Goal: Find specific page/section: Find specific page/section

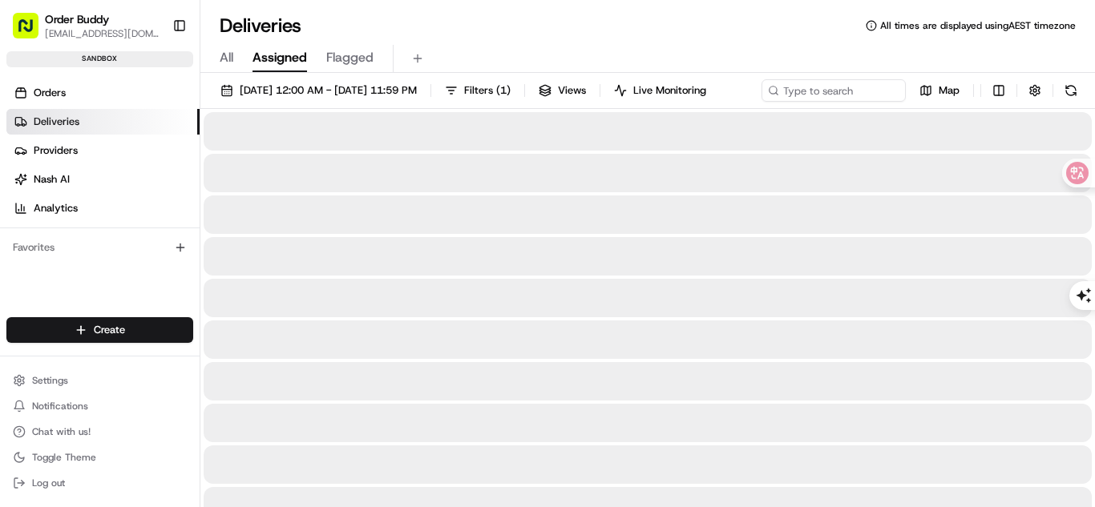
click at [277, 51] on span "Assigned" at bounding box center [280, 57] width 55 height 19
drag, startPoint x: 337, startPoint y: 50, endPoint x: 249, endPoint y: 51, distance: 87.4
click at [336, 50] on span "Flagged" at bounding box center [349, 57] width 47 height 19
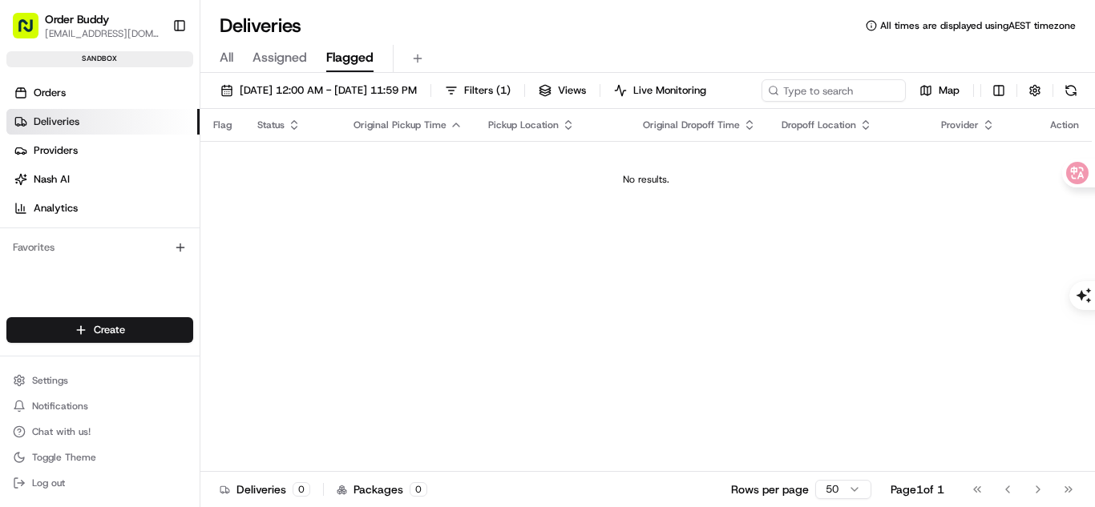
click at [206, 51] on div "All Assigned Flagged" at bounding box center [647, 59] width 895 height 28
click at [219, 53] on div "All Assigned Flagged" at bounding box center [647, 59] width 895 height 28
click at [222, 59] on span "All" at bounding box center [227, 57] width 14 height 19
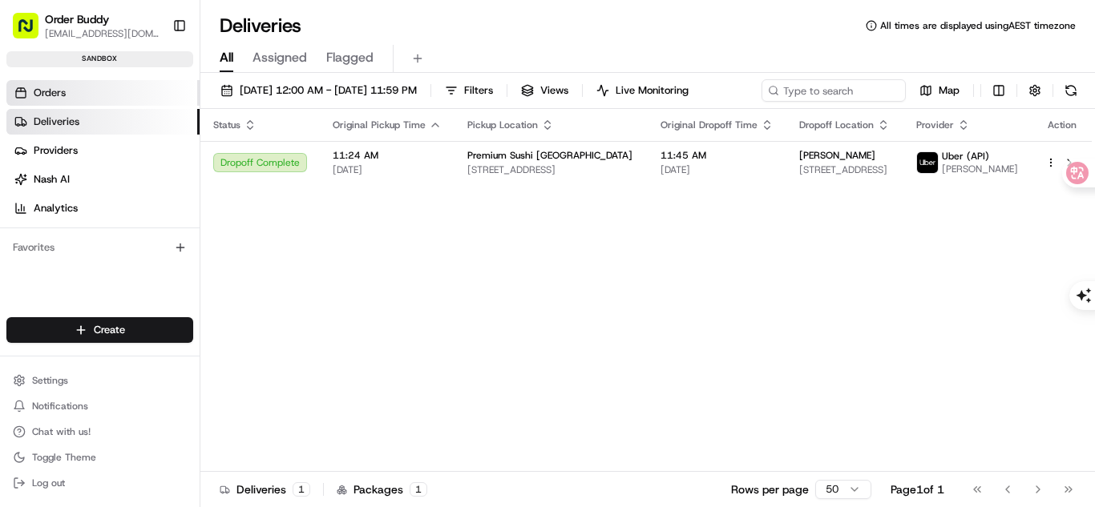
click at [78, 95] on link "Orders" at bounding box center [102, 93] width 193 height 26
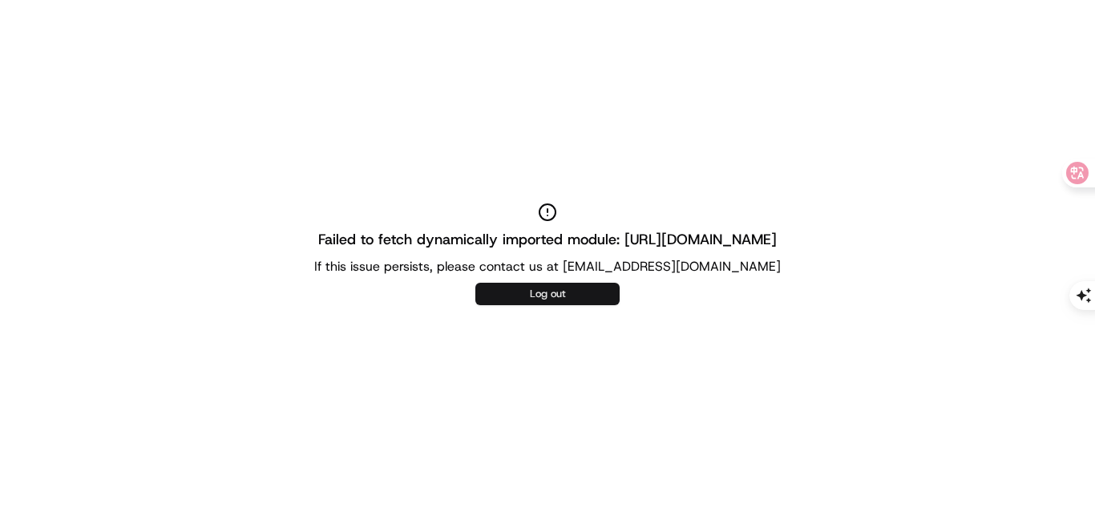
click at [583, 289] on button "Log out" at bounding box center [547, 294] width 144 height 22
